Goal: Find specific page/section: Find specific page/section

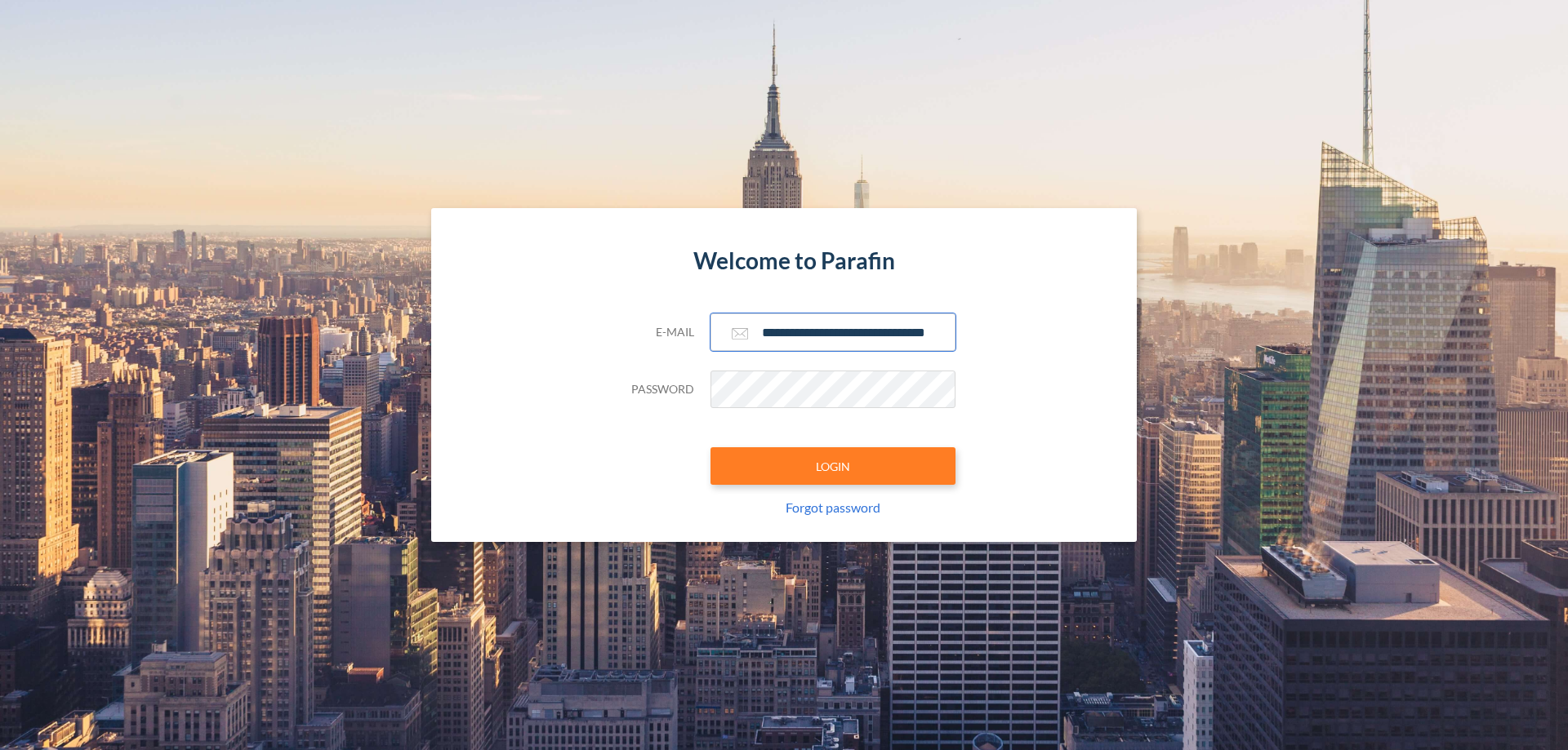
scroll to position [0, 26]
type input "**********"
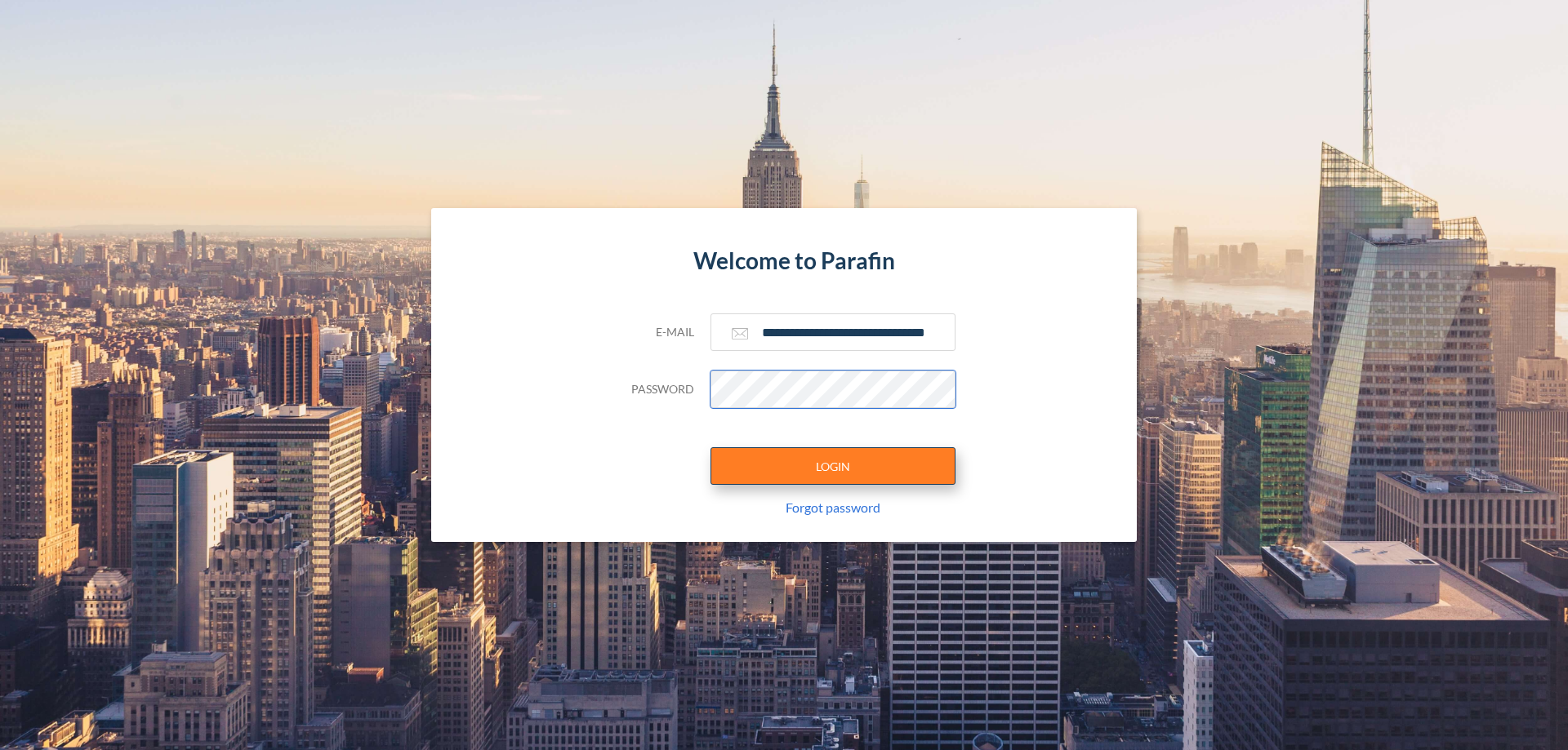
scroll to position [0, 0]
click at [833, 466] on button "LOGIN" at bounding box center [832, 466] width 245 height 37
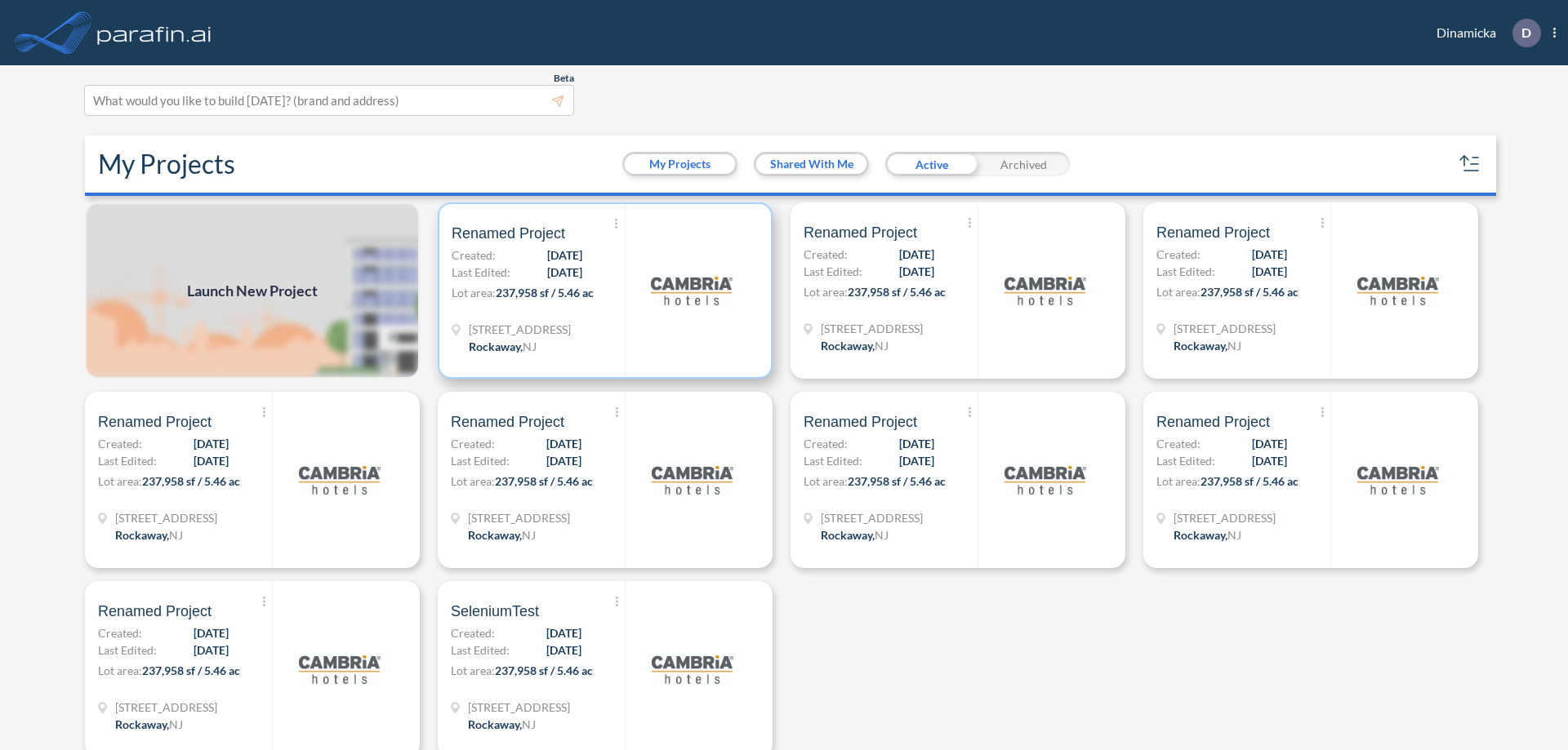
scroll to position [4, 0]
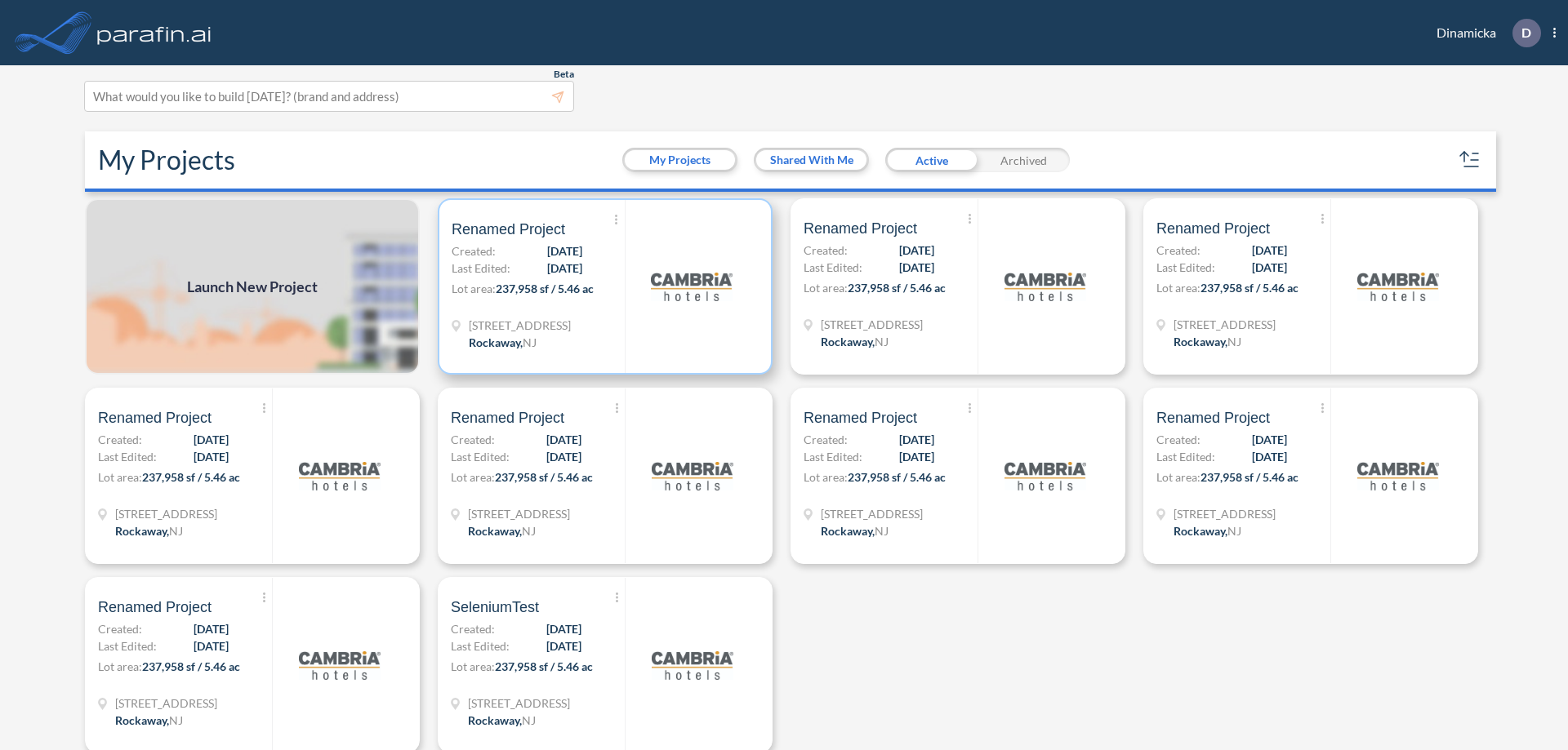
click at [602, 287] on p "Lot area: 237,958 sf / 5.46 ac" at bounding box center [538, 292] width 173 height 23
